Goal: Information Seeking & Learning: Learn about a topic

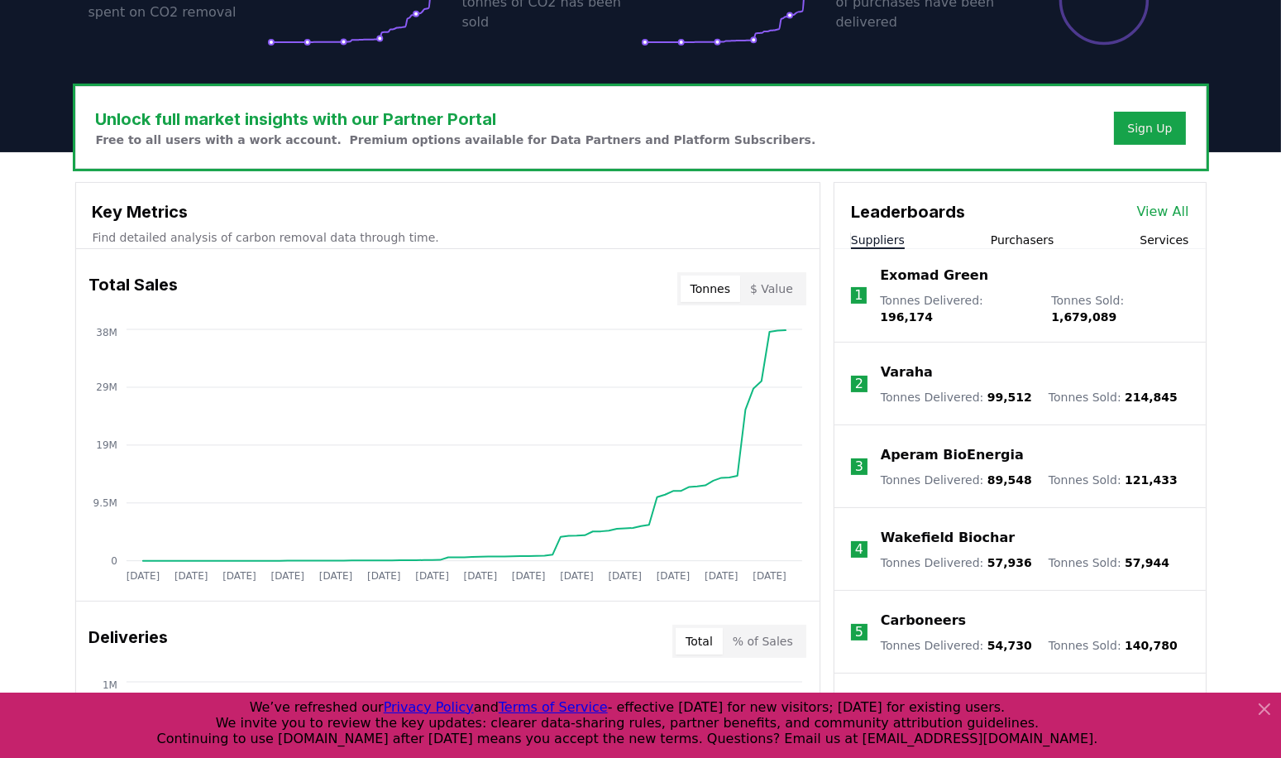
scroll to position [496, 0]
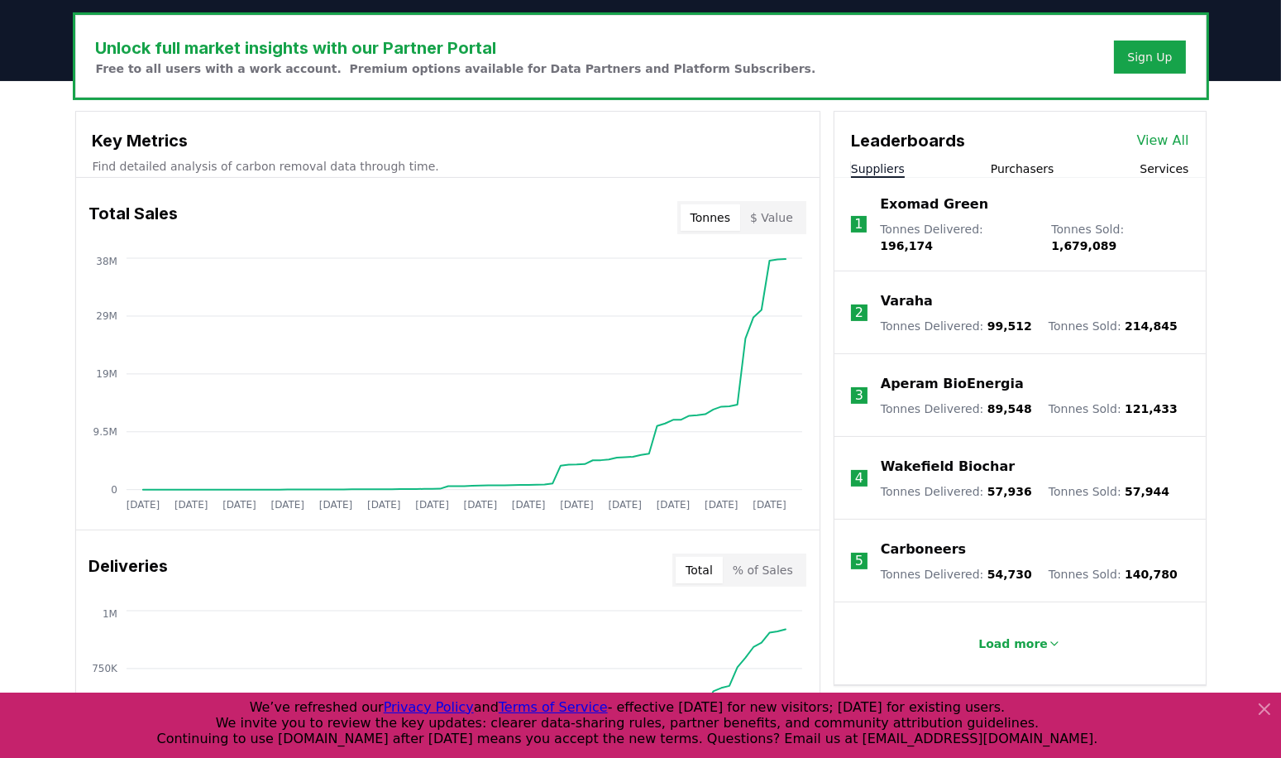
click at [1034, 171] on button "Purchasers" at bounding box center [1023, 168] width 64 height 17
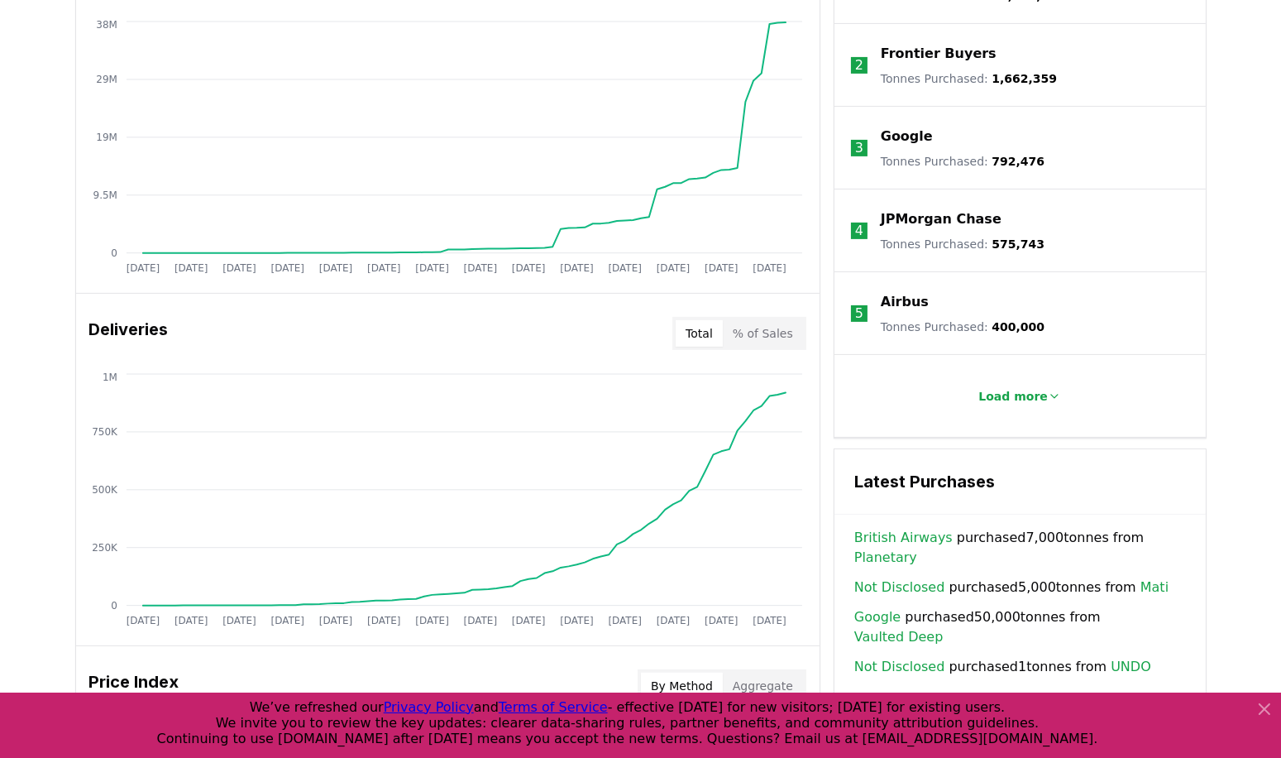
scroll to position [745, 0]
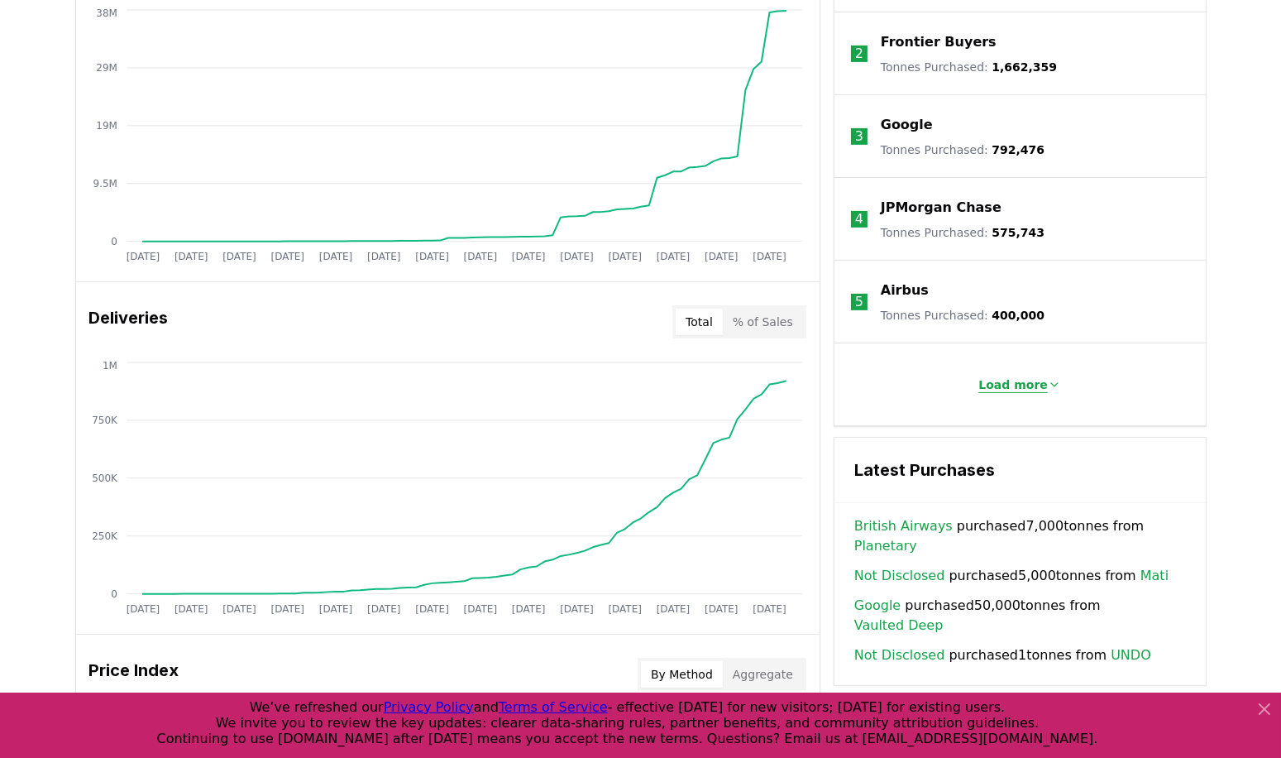
click at [1027, 384] on p "Load more" at bounding box center [1013, 384] width 69 height 17
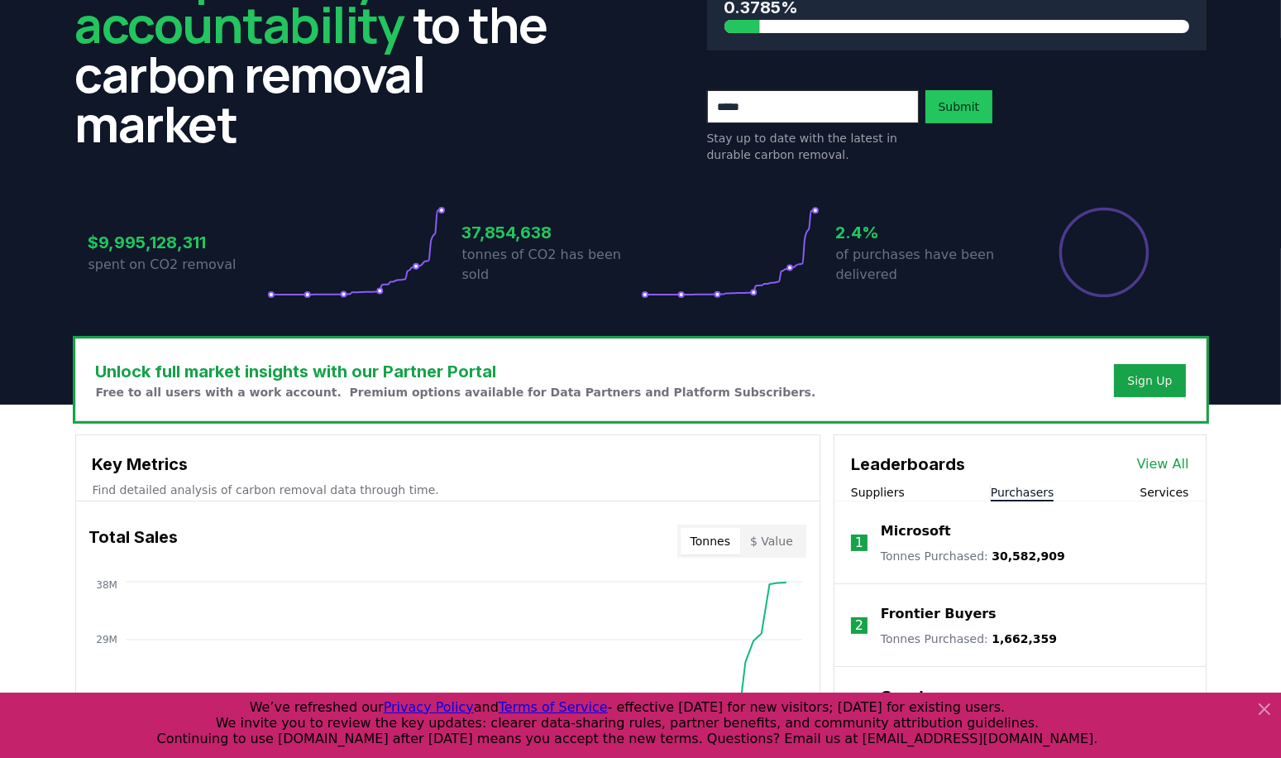
scroll to position [256, 0]
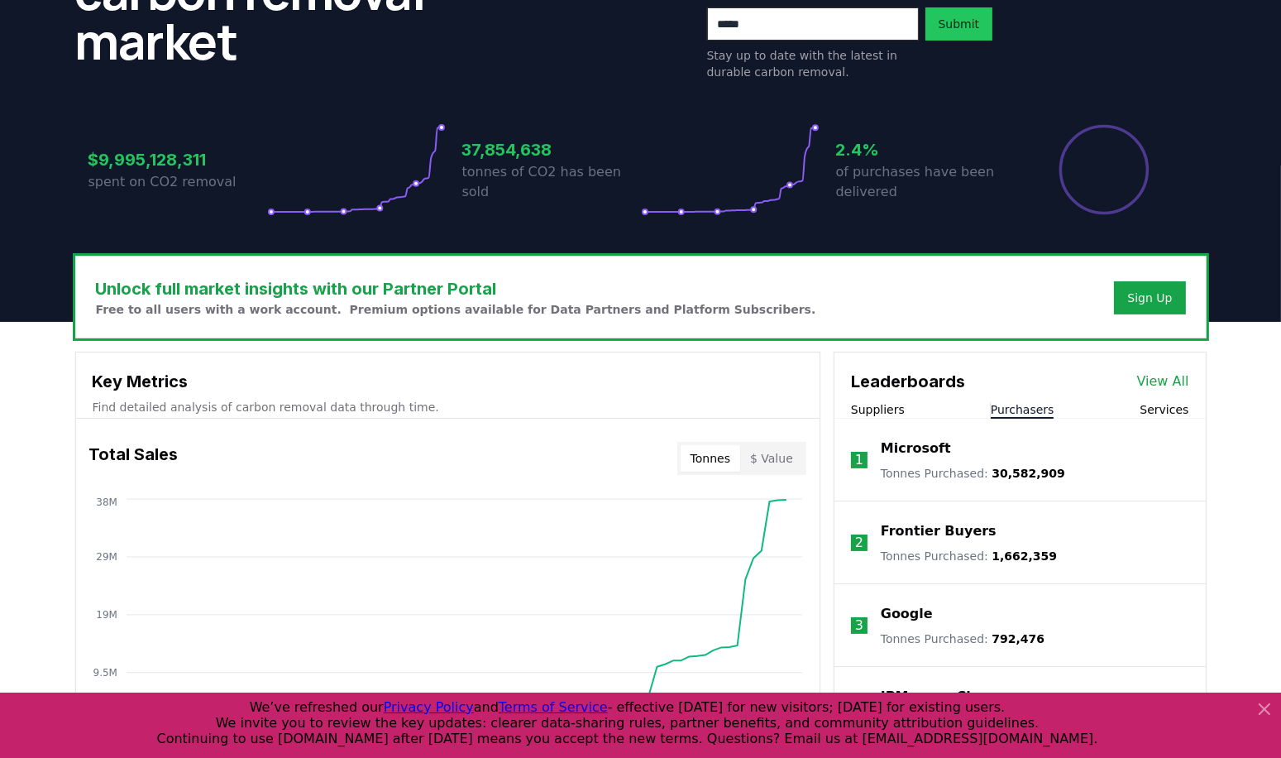
click at [1171, 409] on button "Services" at bounding box center [1164, 409] width 49 height 17
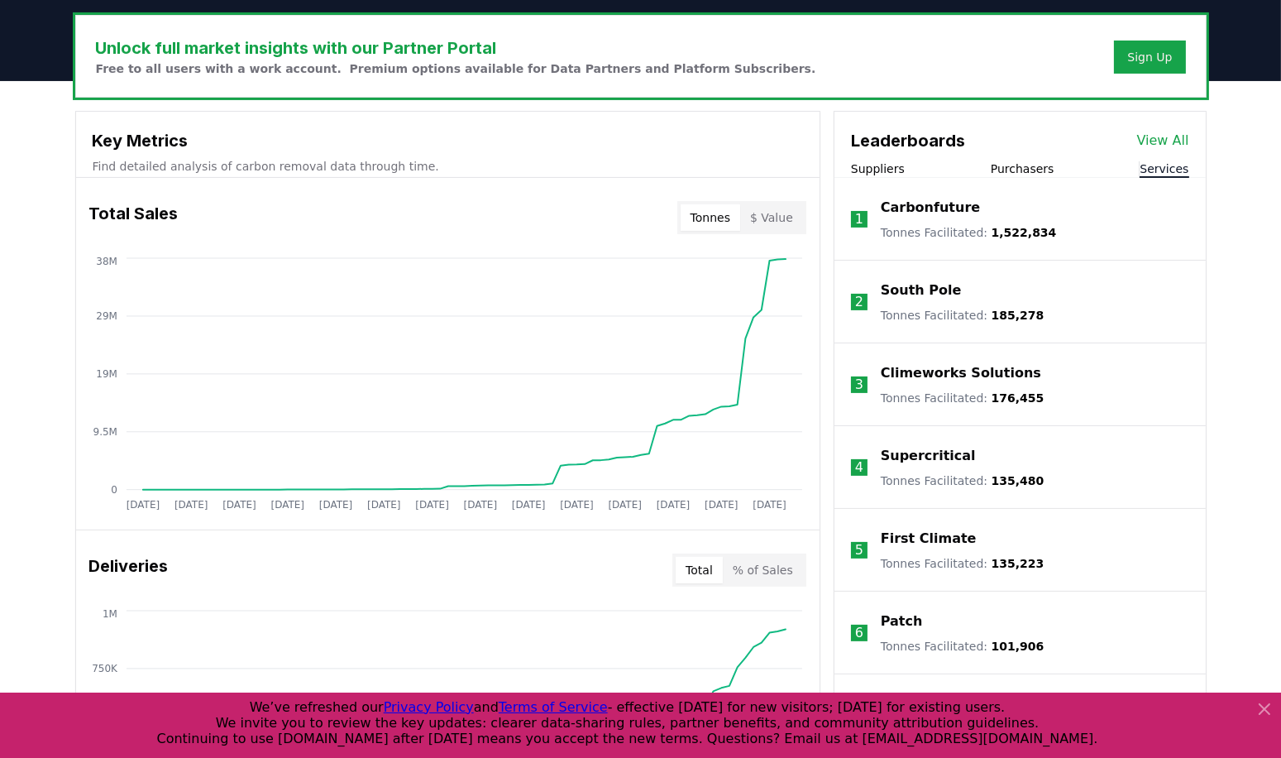
scroll to position [504, 0]
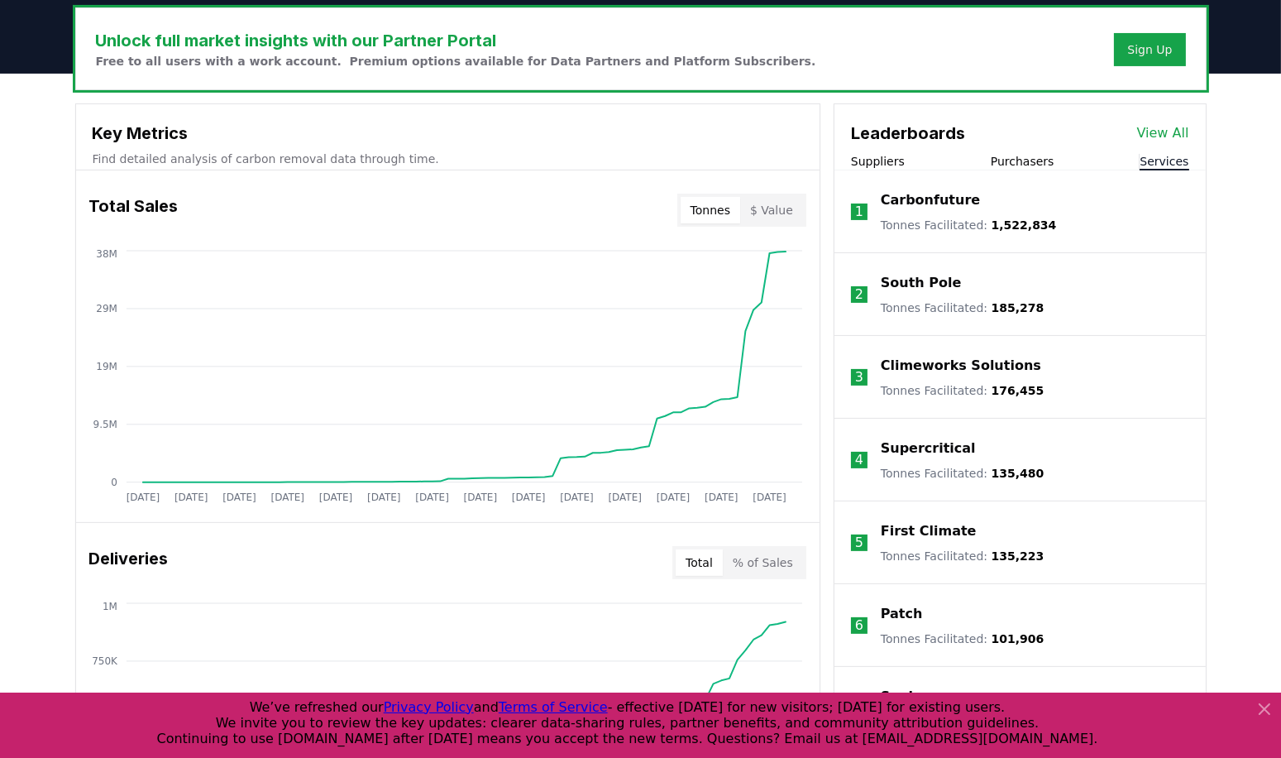
click at [1033, 164] on button "Purchasers" at bounding box center [1023, 161] width 64 height 17
click at [1158, 131] on link "View All" at bounding box center [1163, 133] width 52 height 20
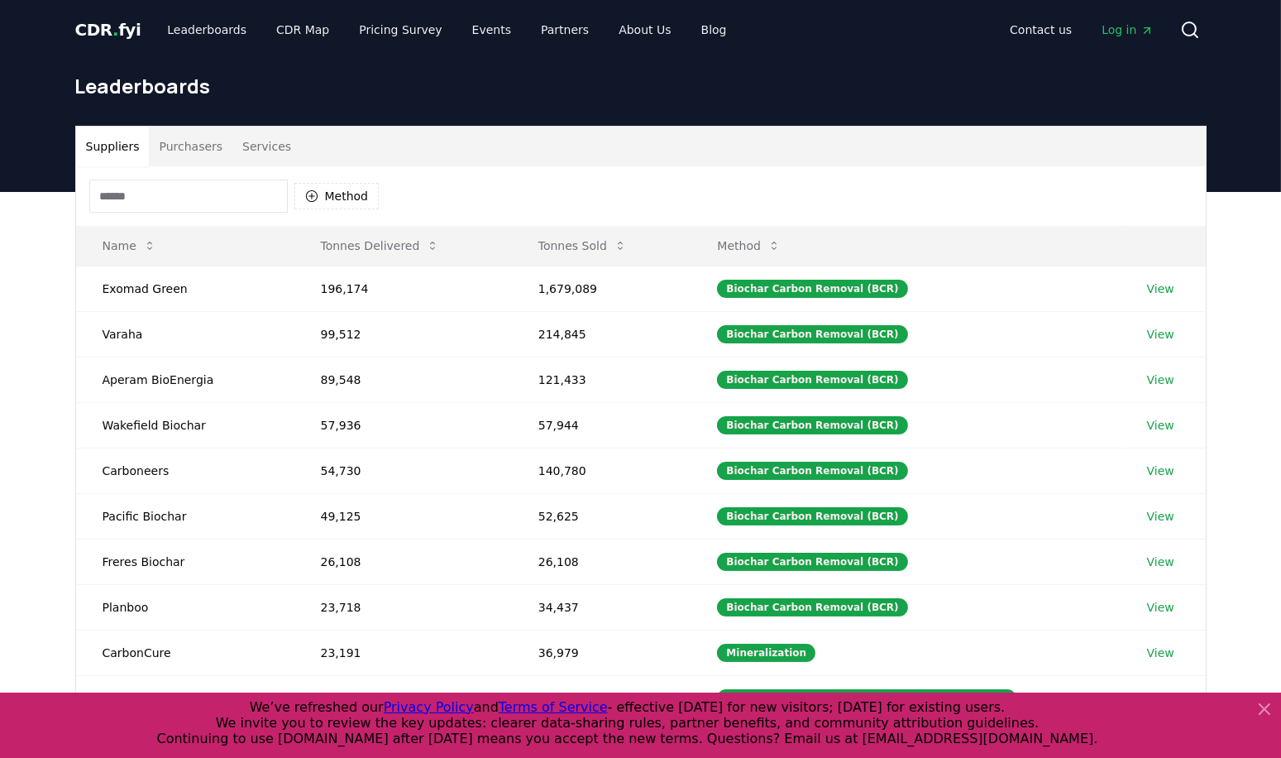
click at [256, 140] on button "Services" at bounding box center [266, 147] width 69 height 40
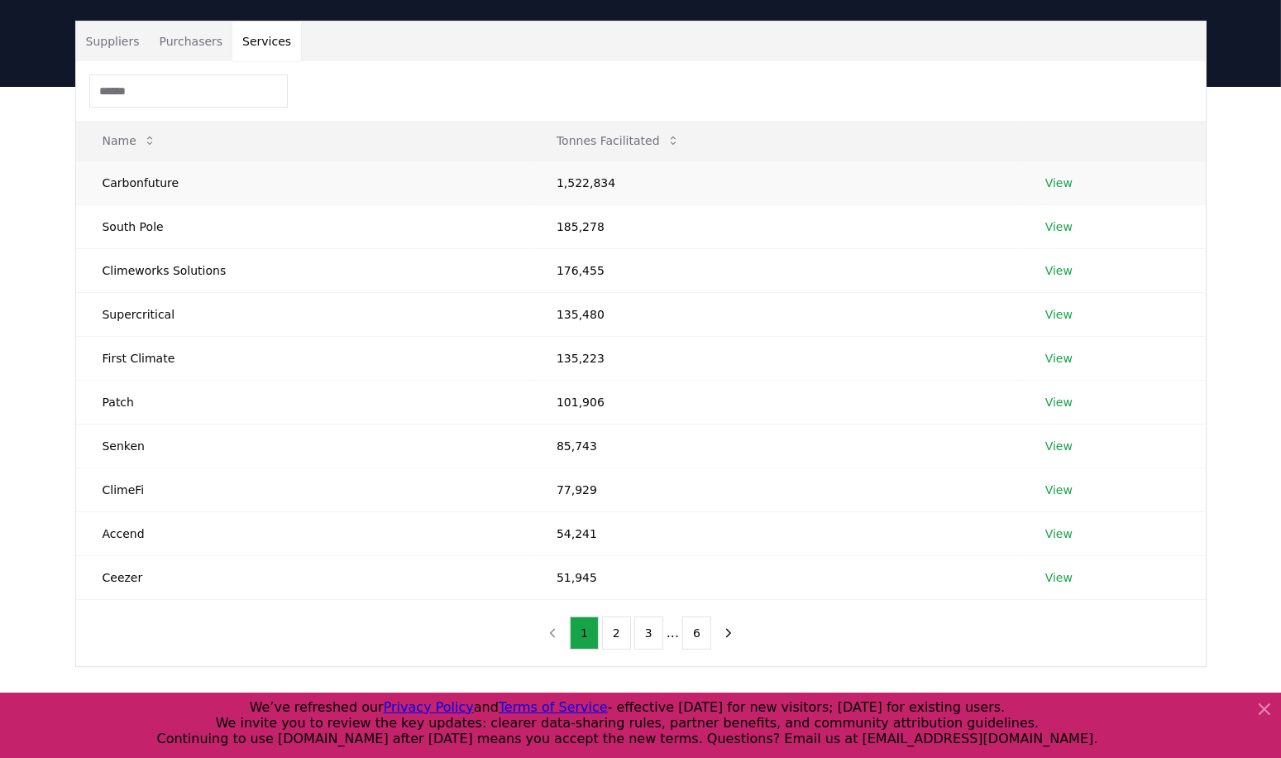
scroll to position [83, 0]
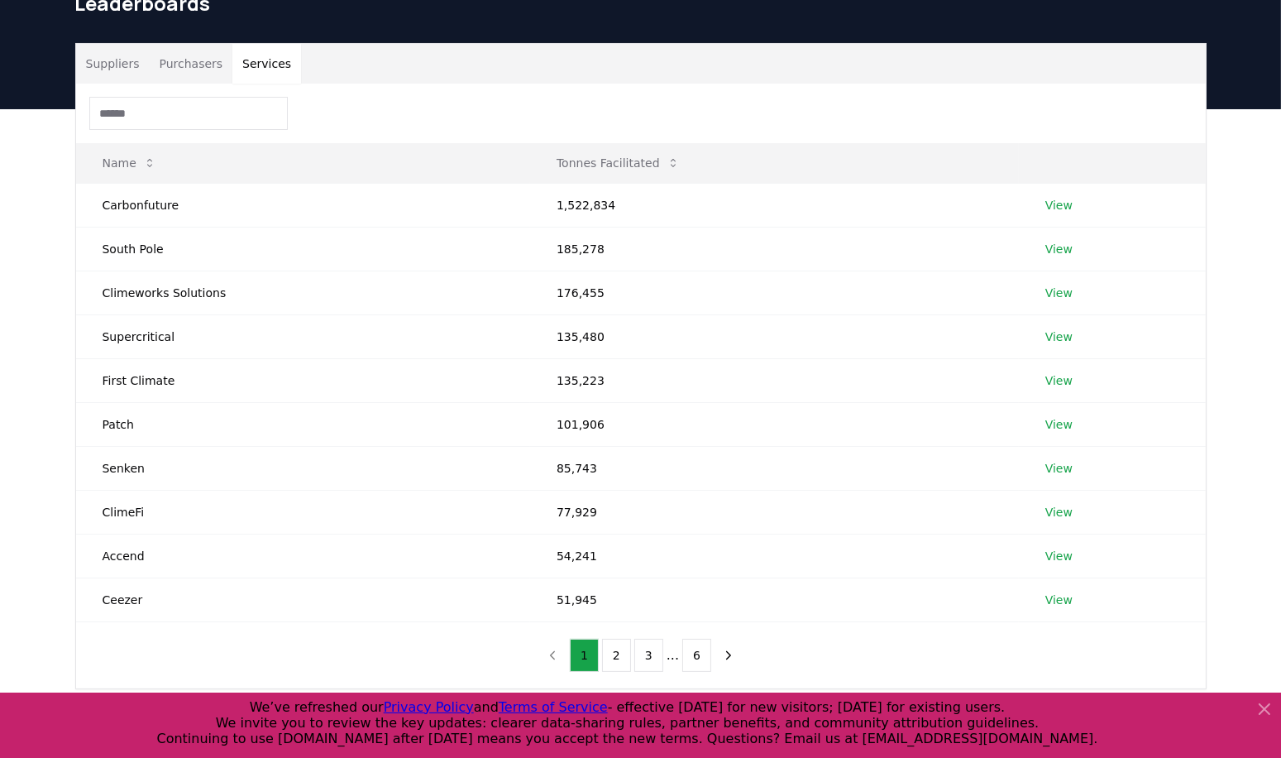
click at [185, 55] on button "Purchasers" at bounding box center [191, 64] width 84 height 40
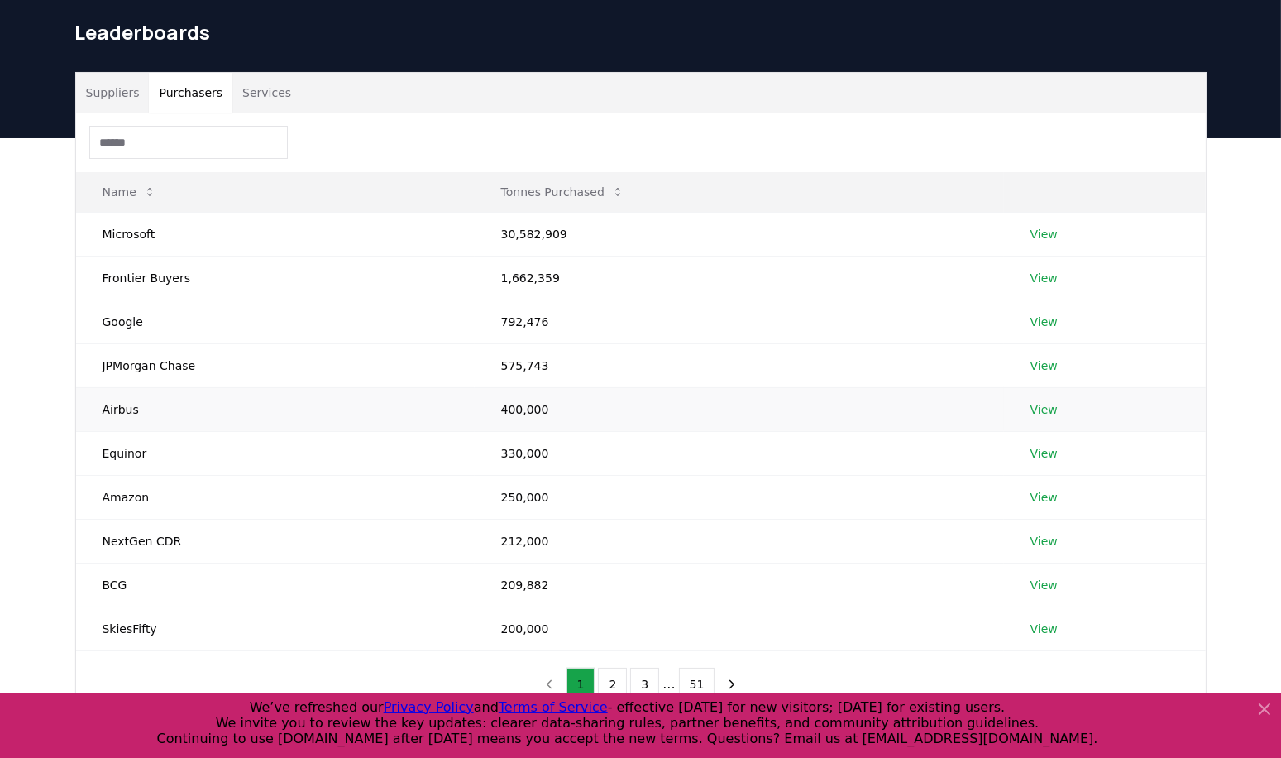
scroll to position [0, 0]
